Goal: Entertainment & Leisure: Consume media (video, audio)

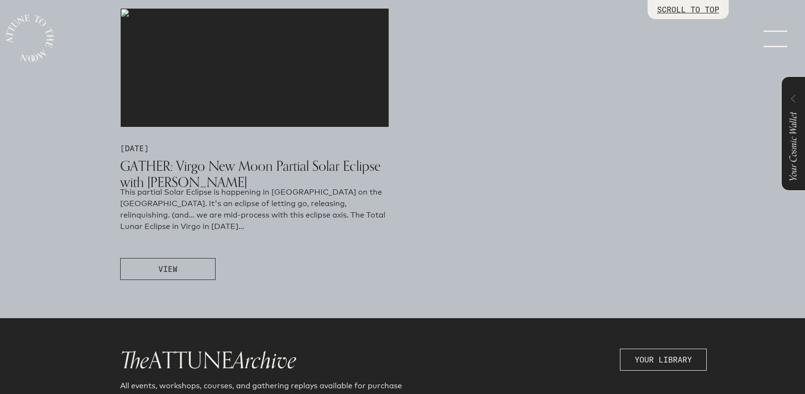
scroll to position [576, 0]
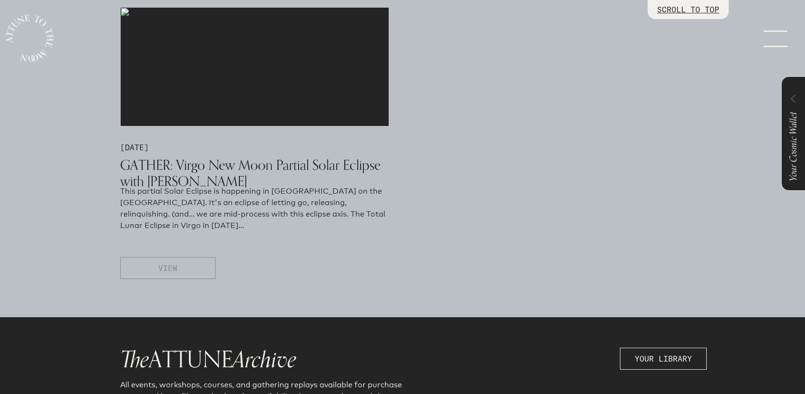
click at [191, 268] on button "VIEW" at bounding box center [167, 268] width 95 height 22
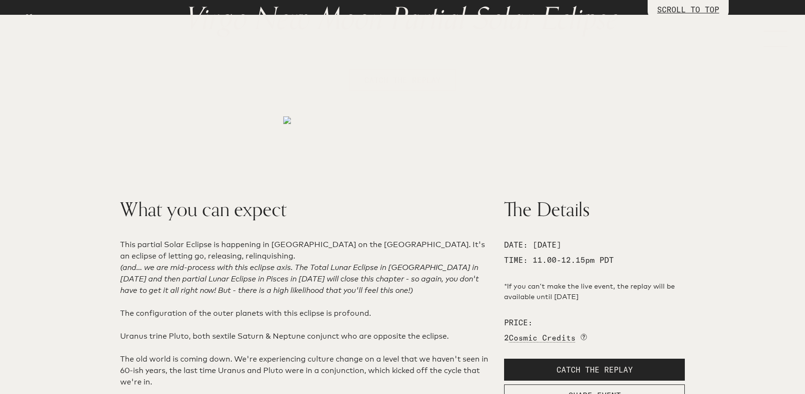
scroll to position [142, 0]
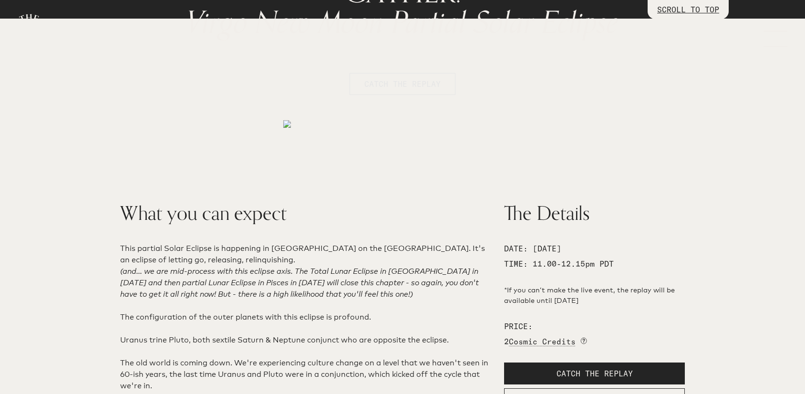
click at [409, 86] on span "CATCH THE REPLAY" at bounding box center [402, 83] width 76 height 11
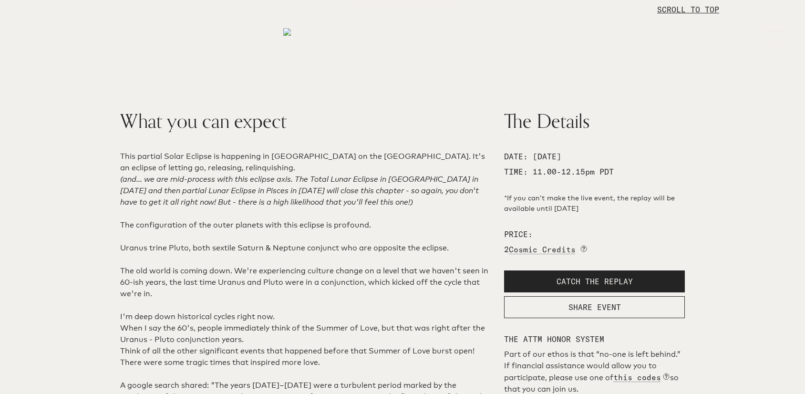
scroll to position [0, 0]
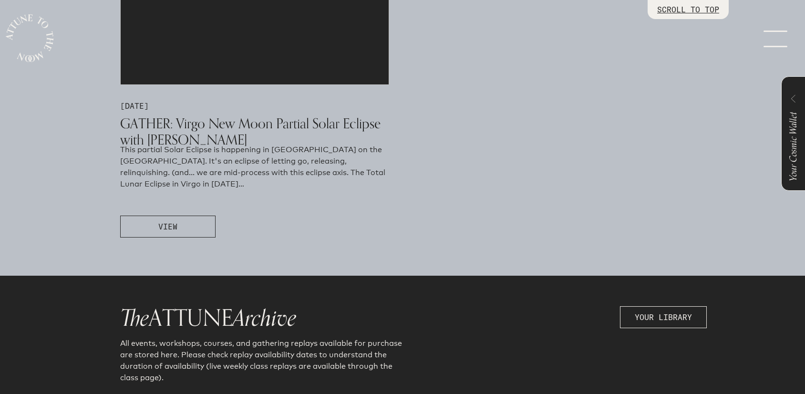
scroll to position [629, 0]
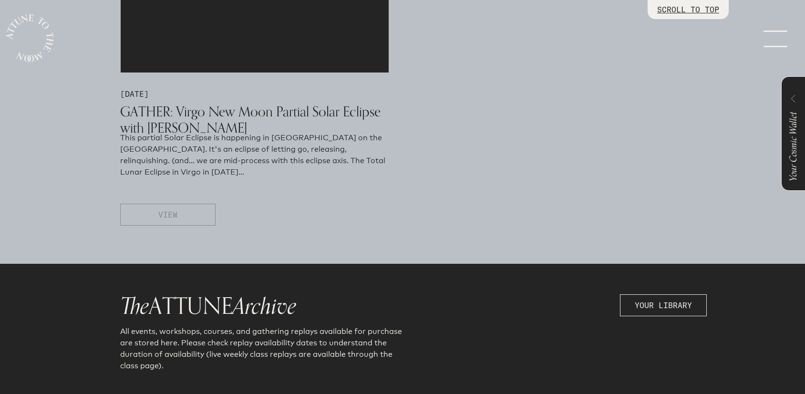
click at [188, 211] on button "VIEW" at bounding box center [167, 215] width 95 height 22
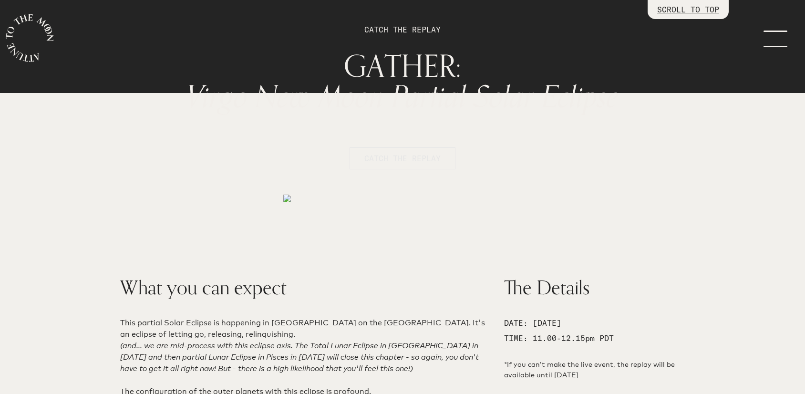
click at [376, 155] on span "CATCH THE REPLAY" at bounding box center [402, 158] width 76 height 11
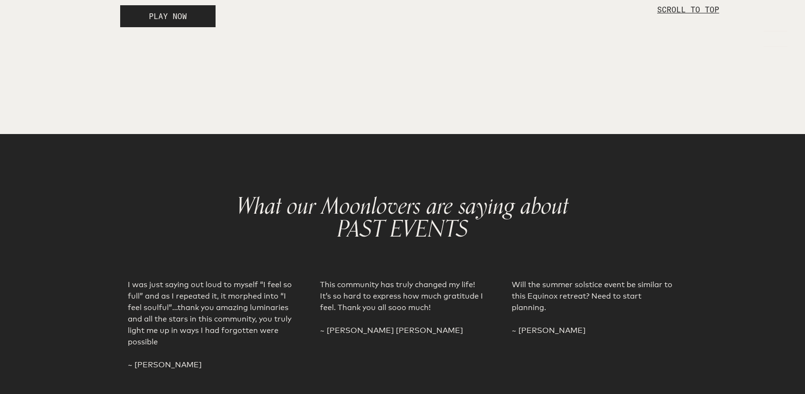
scroll to position [1678, 0]
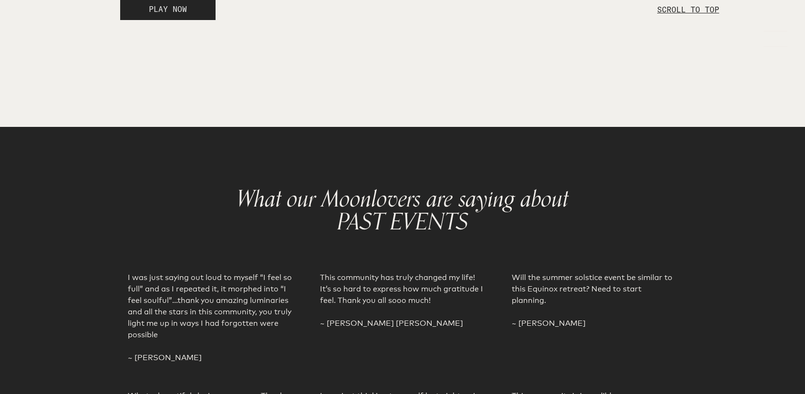
click at [184, 14] on span "PLAY NOW" at bounding box center [168, 9] width 38 height 10
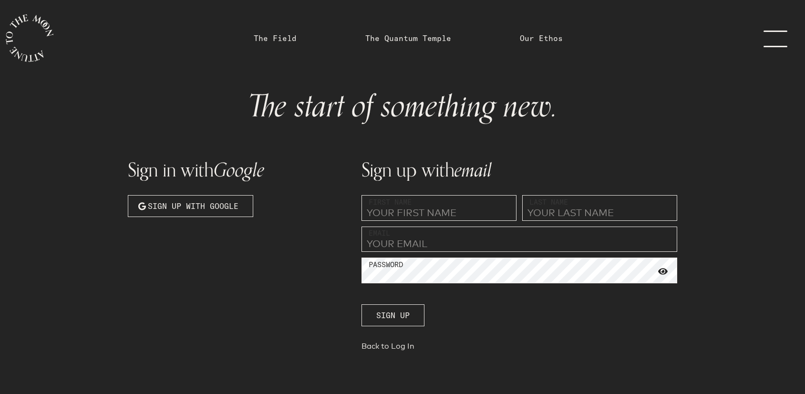
click at [764, 39] on link "menu" at bounding box center [781, 38] width 48 height 76
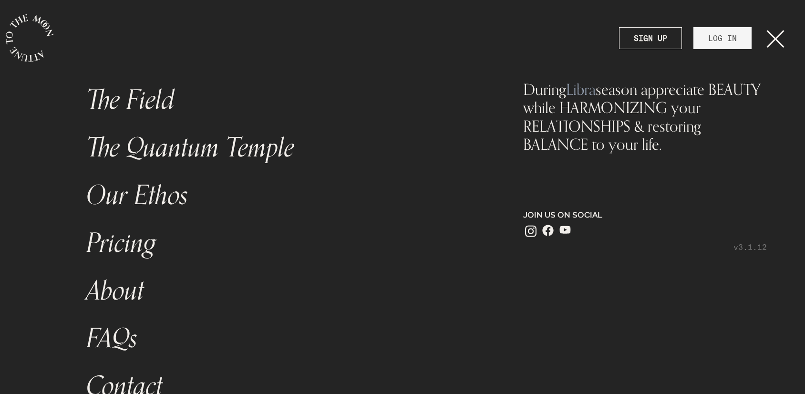
scroll to position [38, 0]
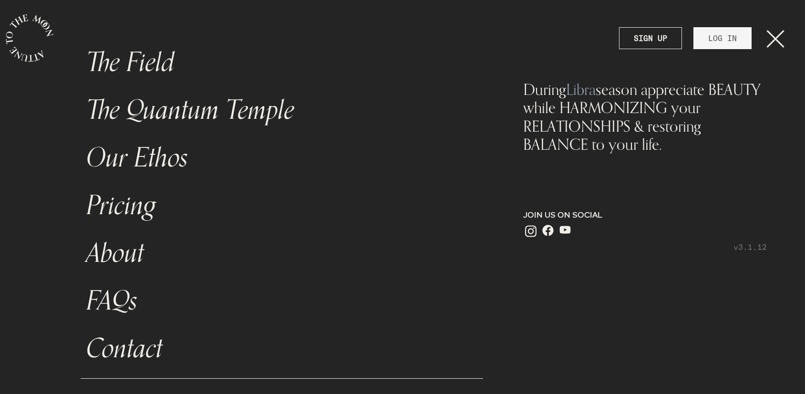
click at [138, 211] on link "Pricing" at bounding box center [282, 206] width 402 height 48
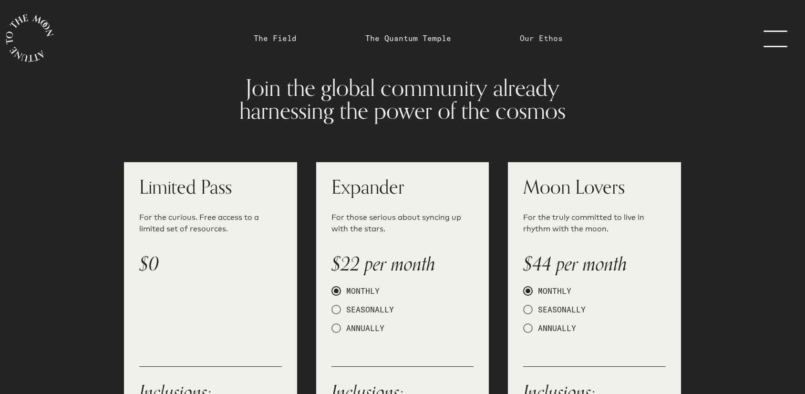
click at [536, 36] on link "Our Ethos" at bounding box center [541, 37] width 43 height 11
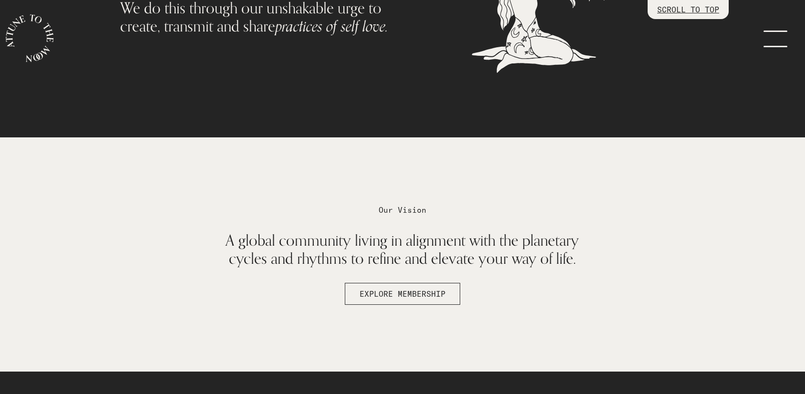
scroll to position [506, 0]
